Goal: Answer question/provide support: Share knowledge or assist other users

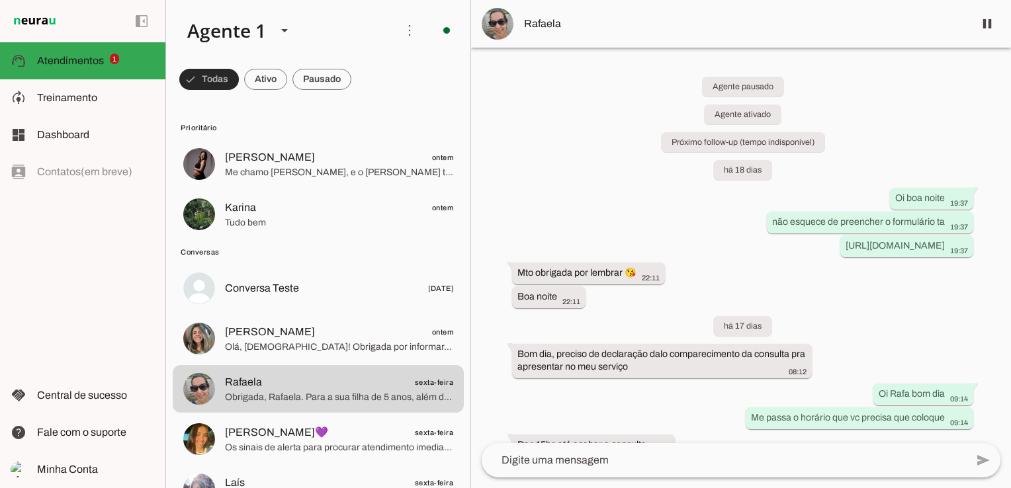
click at [213, 83] on span at bounding box center [209, 80] width 60 height 32
click at [260, 81] on span at bounding box center [253, 80] width 43 height 32
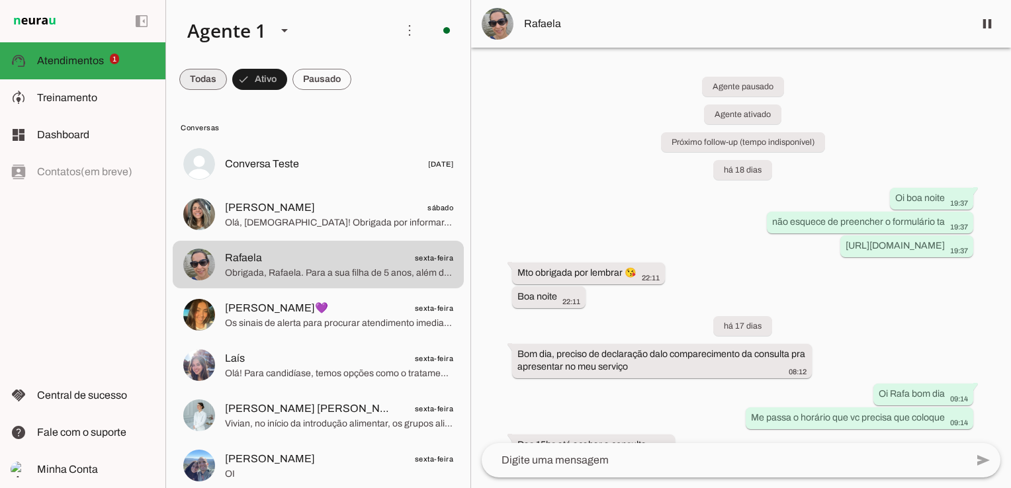
click at [208, 79] on span at bounding box center [203, 80] width 48 height 32
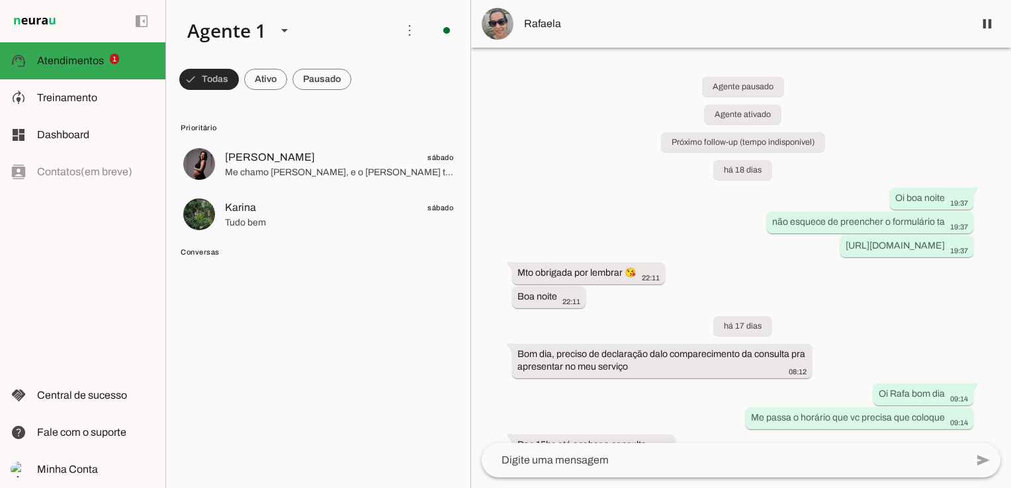
click at [220, 82] on span at bounding box center [209, 80] width 60 height 32
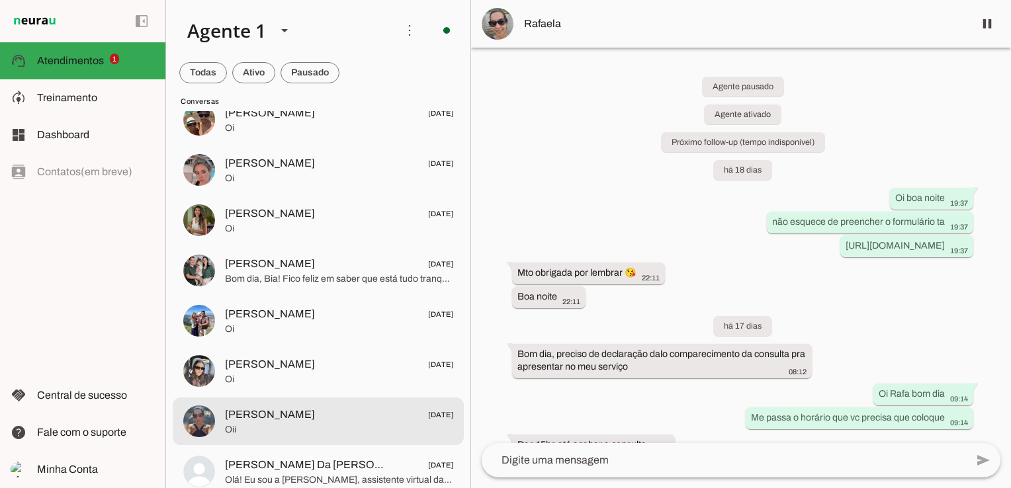
scroll to position [1390, 0]
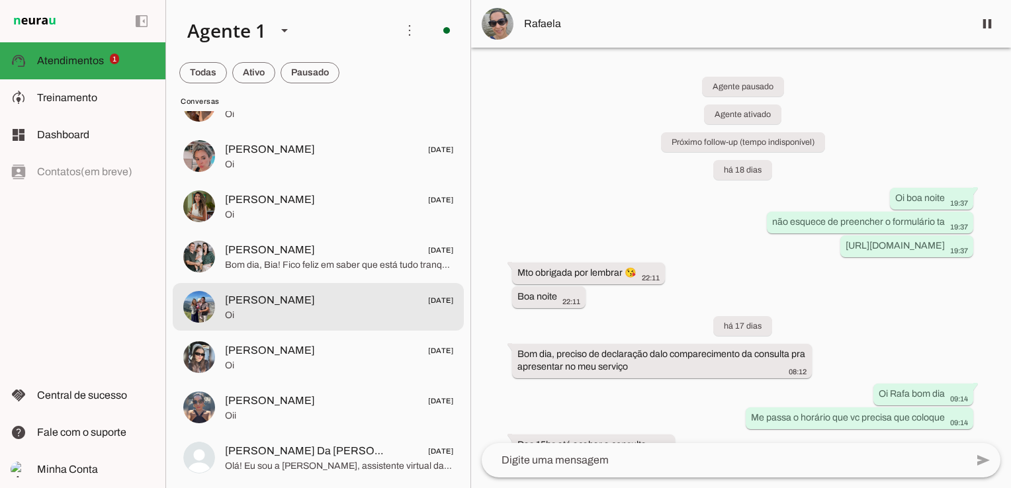
click at [275, 300] on span "[PERSON_NAME] [DATE]" at bounding box center [339, 300] width 228 height 17
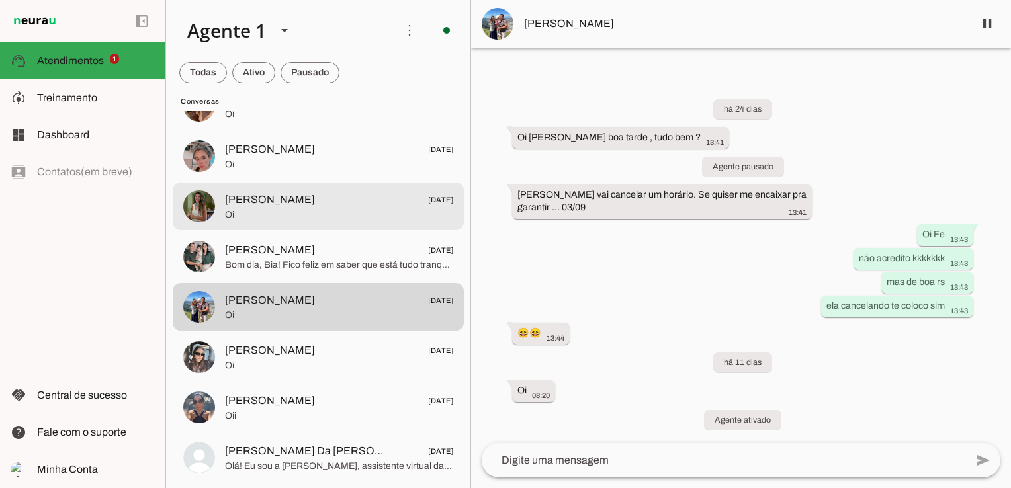
click at [248, 217] on span "Oi" at bounding box center [339, 214] width 228 height 13
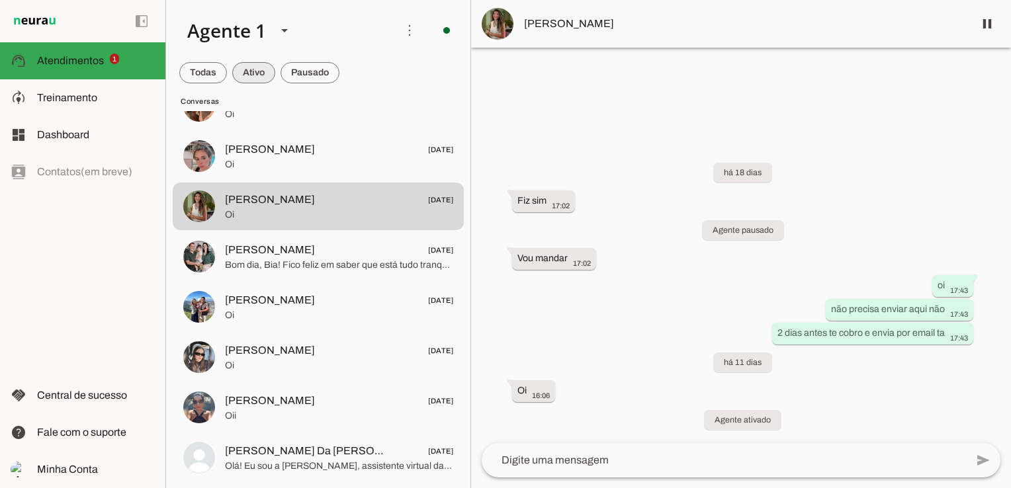
click at [257, 63] on span at bounding box center [253, 73] width 43 height 32
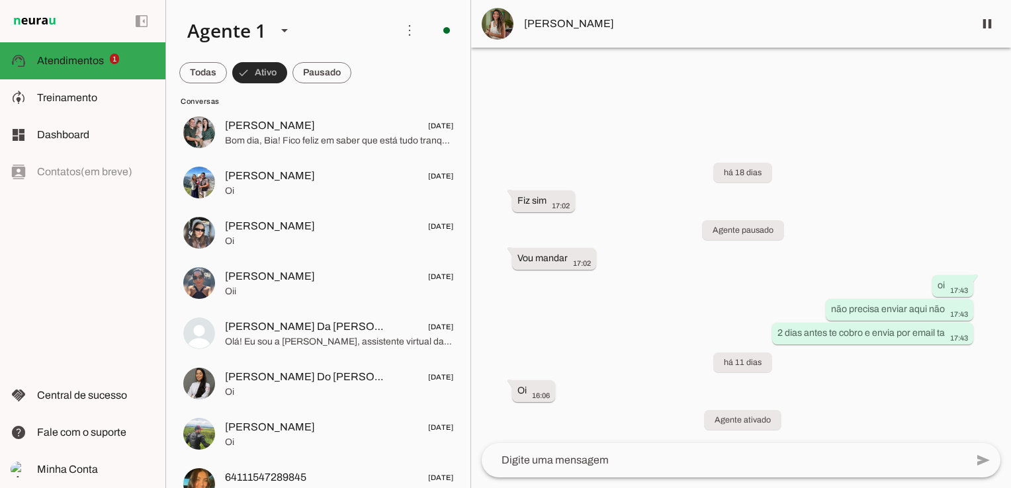
scroll to position [1265, 0]
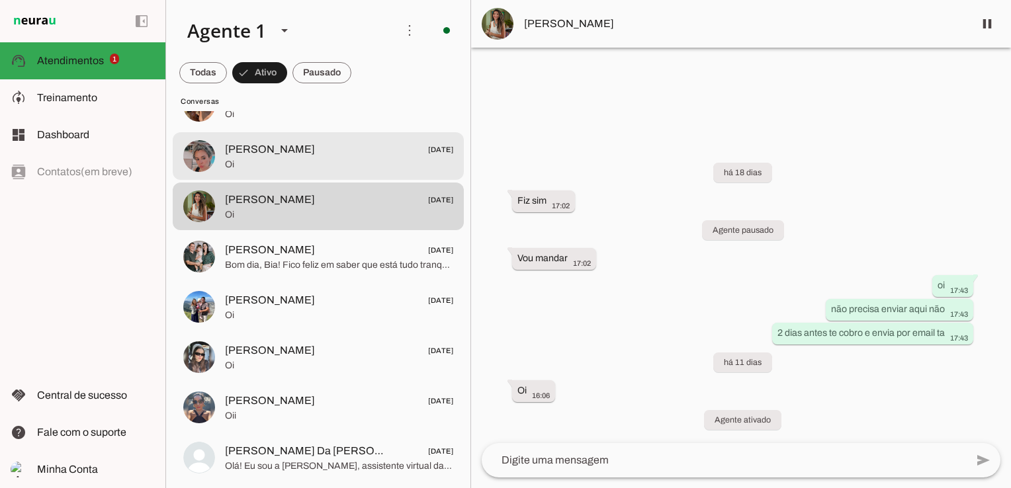
click at [253, 159] on span "Oi" at bounding box center [339, 164] width 228 height 13
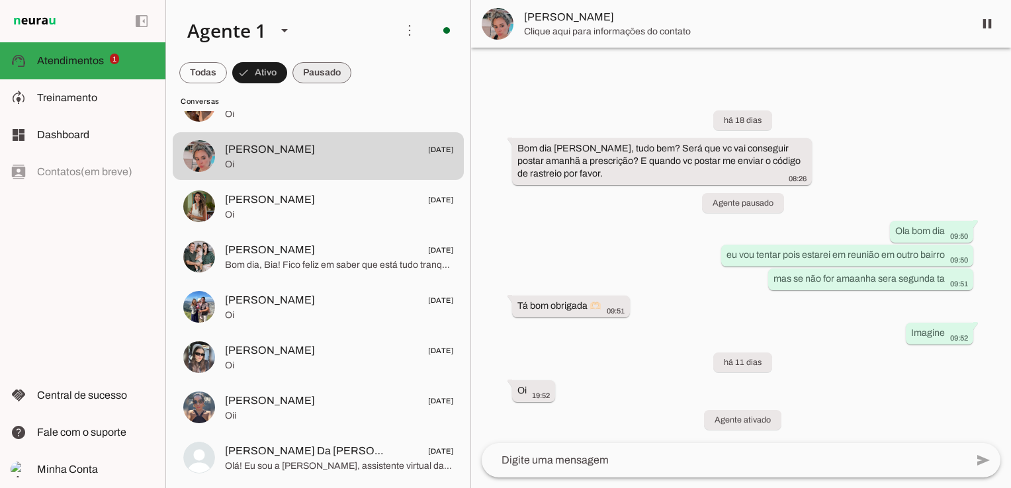
click at [323, 67] on span at bounding box center [321, 73] width 59 height 32
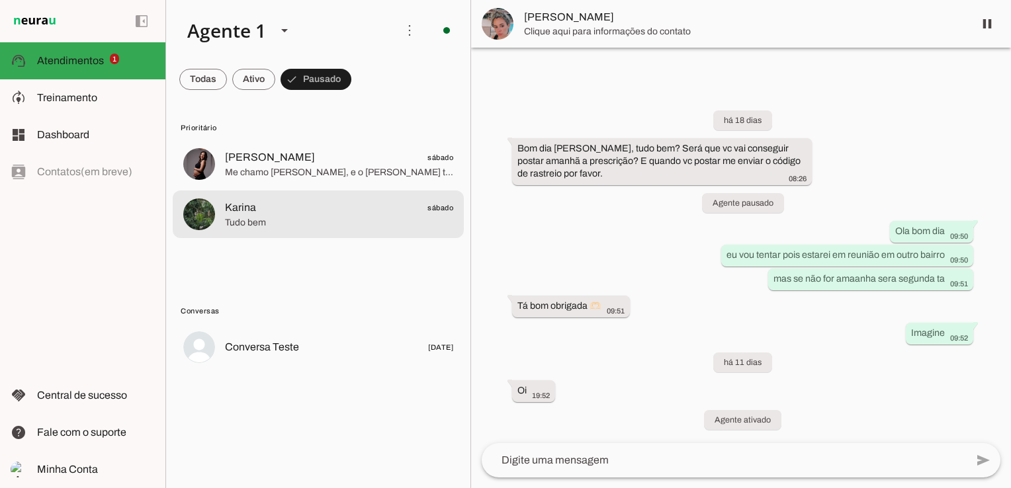
click at [249, 210] on span "Karina" at bounding box center [240, 208] width 31 height 16
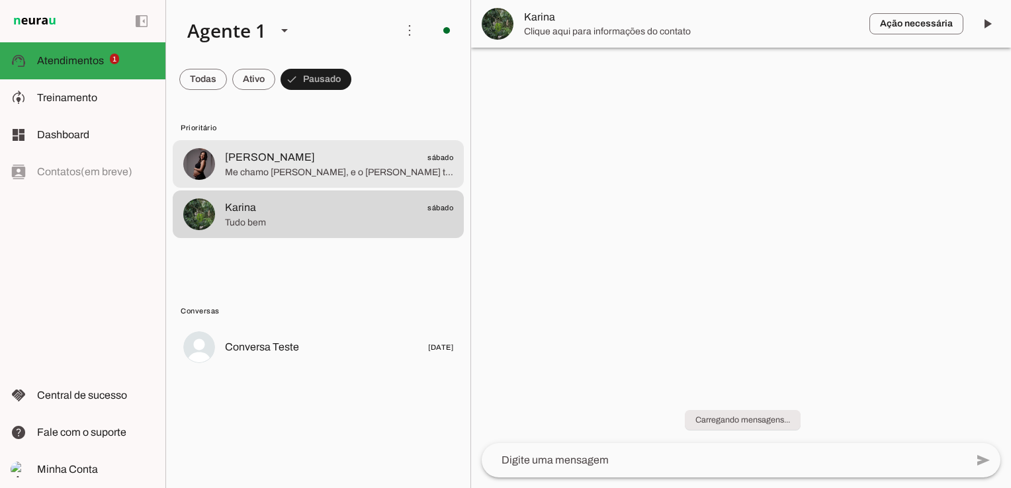
click at [261, 168] on span "Me chamo [PERSON_NAME], e o [PERSON_NAME] tem 3 meses, agradeceria se consultas…" at bounding box center [339, 172] width 228 height 13
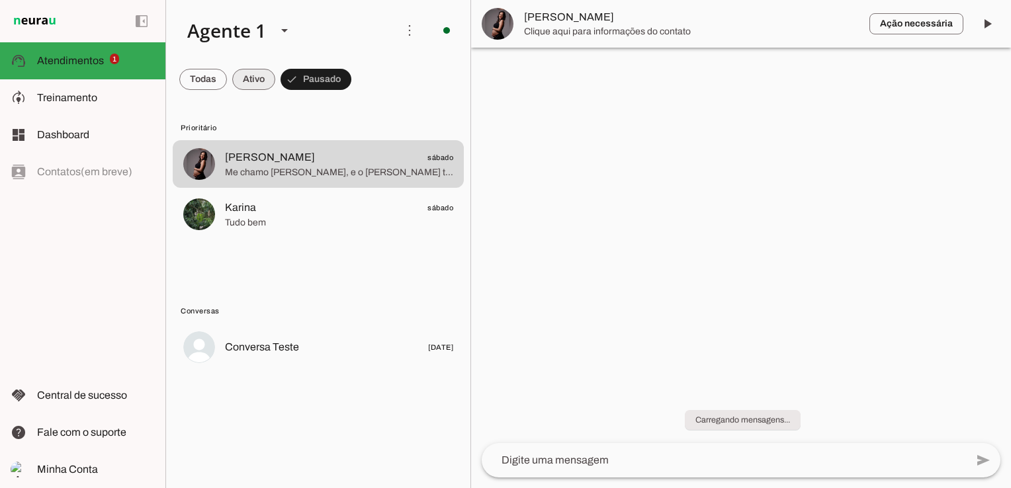
click at [247, 73] on span at bounding box center [253, 80] width 43 height 32
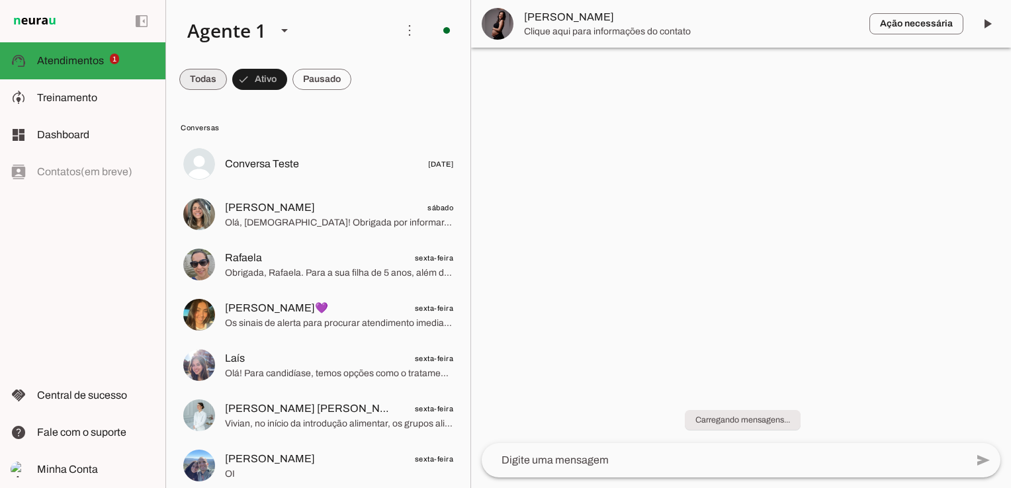
click at [214, 79] on span at bounding box center [203, 80] width 48 height 32
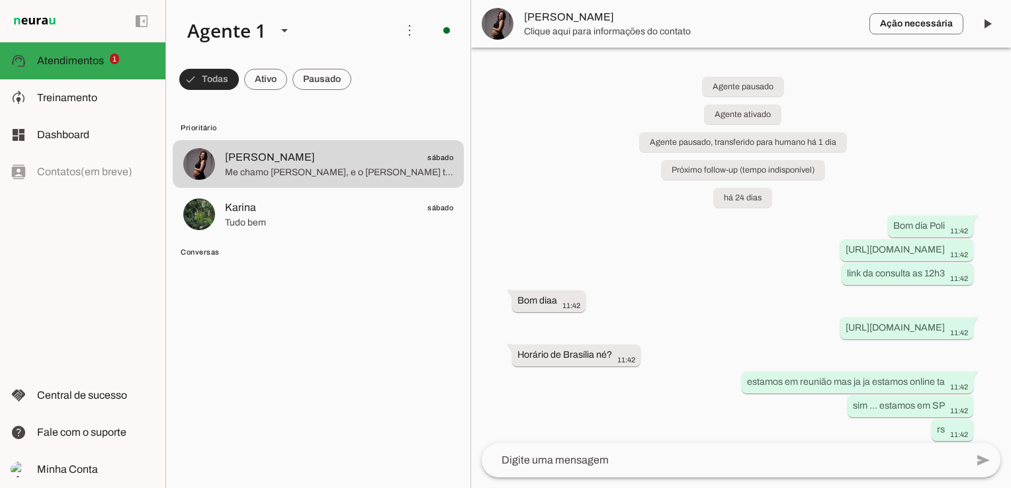
click at [212, 82] on span at bounding box center [209, 80] width 60 height 32
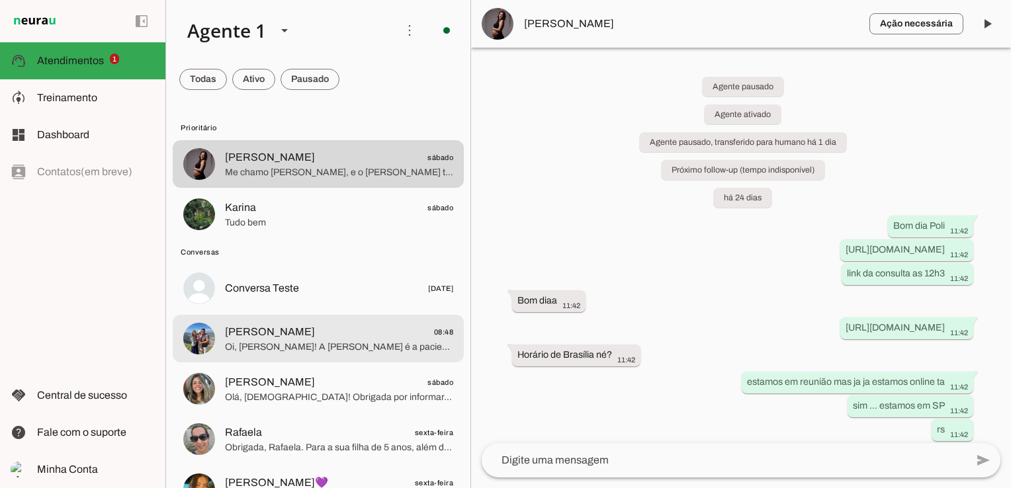
drag, startPoint x: 275, startPoint y: 340, endPoint x: 375, endPoint y: 335, distance: 100.0
click at [275, 341] on span "Oi, [PERSON_NAME]! A [PERSON_NAME] é a paciente, certo? Como posso ajudar vocês…" at bounding box center [339, 347] width 228 height 13
